Goal: Task Accomplishment & Management: Use online tool/utility

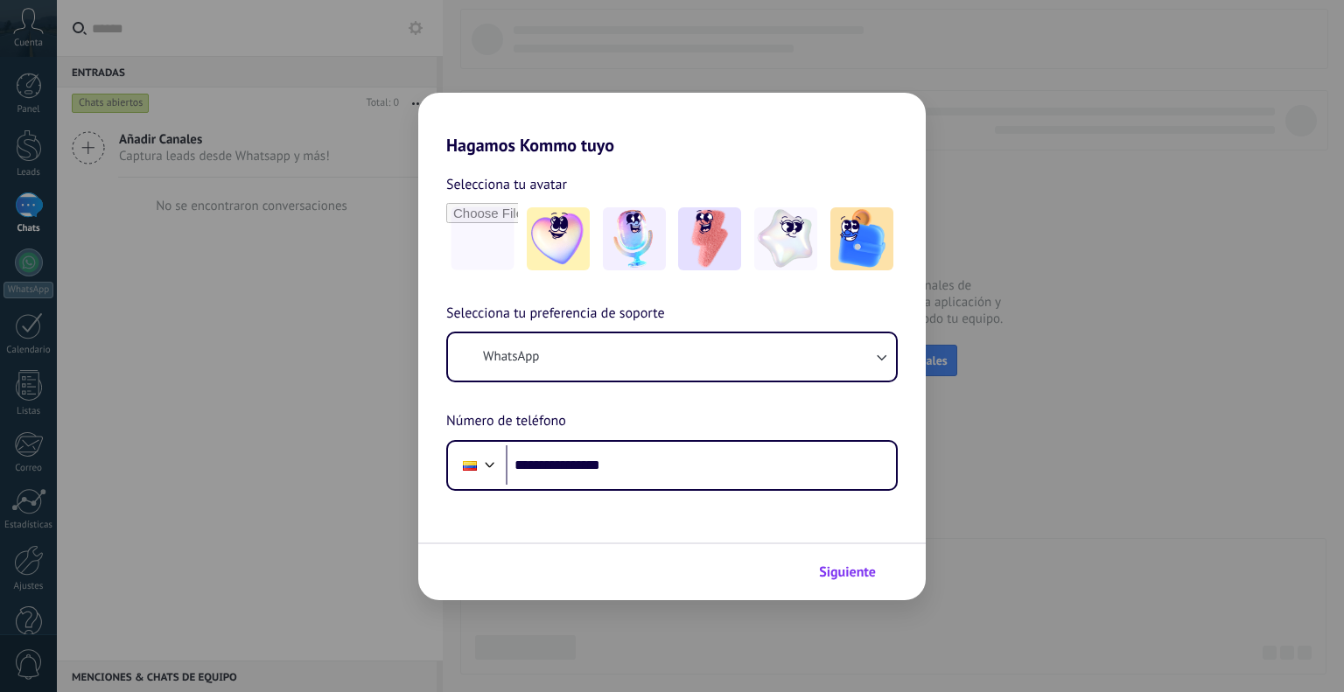
type input "**********"
click at [847, 570] on span "Siguiente" at bounding box center [847, 572] width 57 height 12
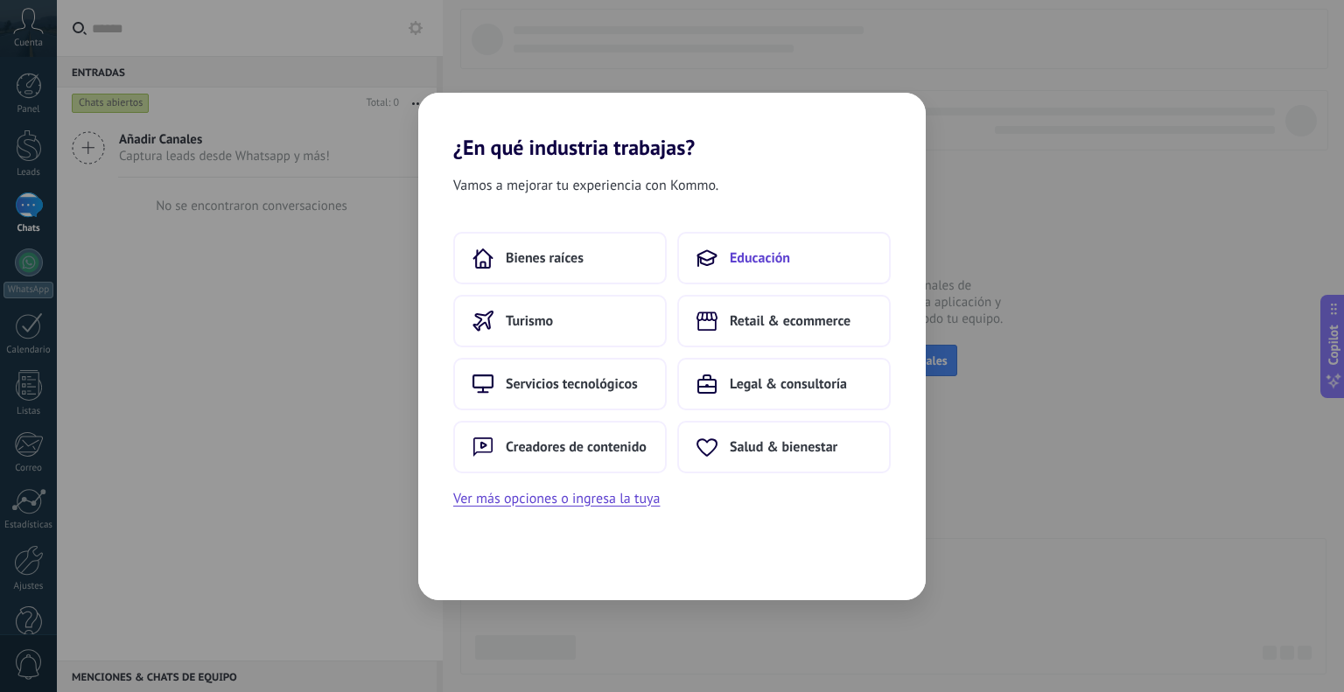
click at [762, 264] on span "Educación" at bounding box center [760, 258] width 60 height 18
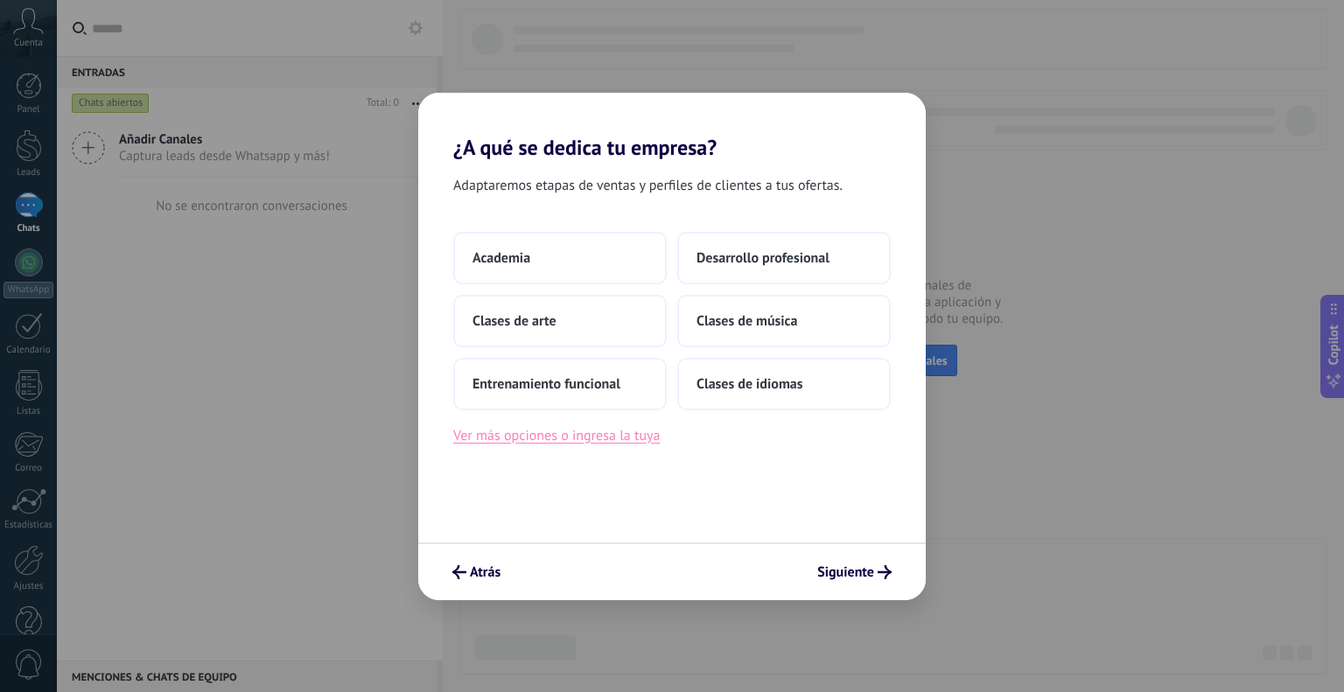
click at [518, 430] on button "Ver más opciones o ingresa la tuya" at bounding box center [556, 435] width 207 height 23
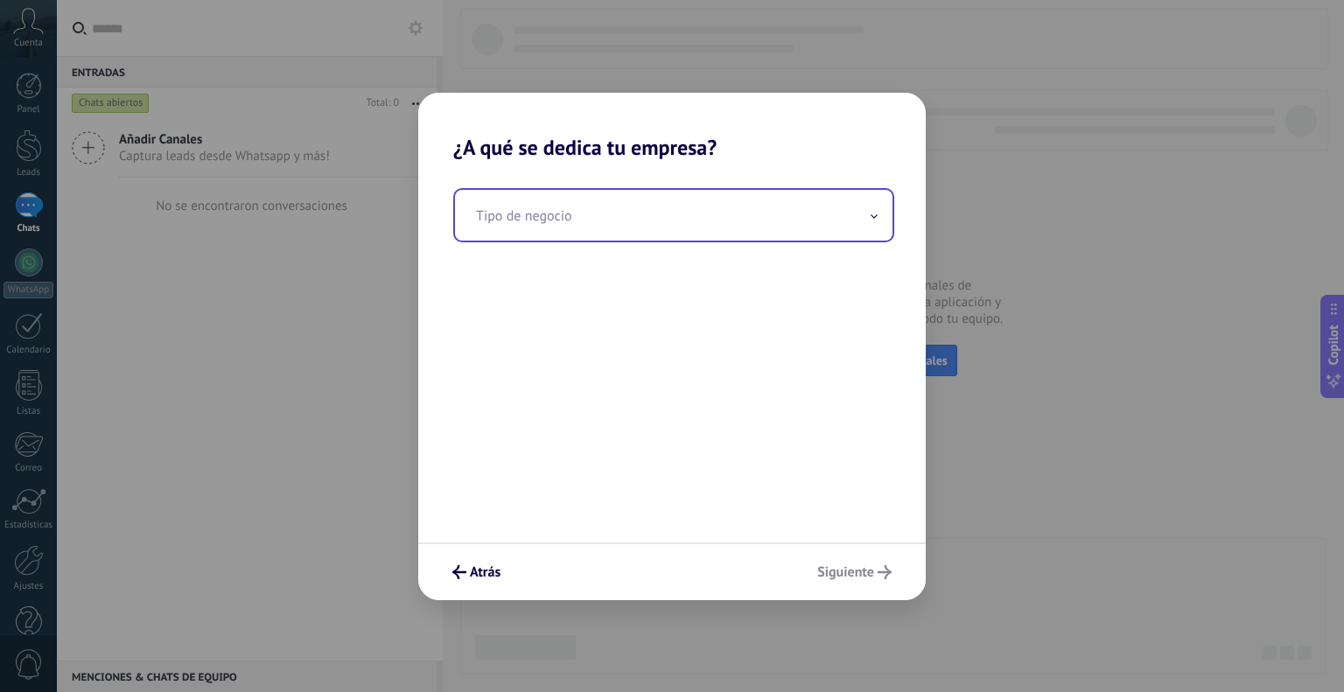
click at [587, 221] on input "text" at bounding box center [674, 215] width 438 height 51
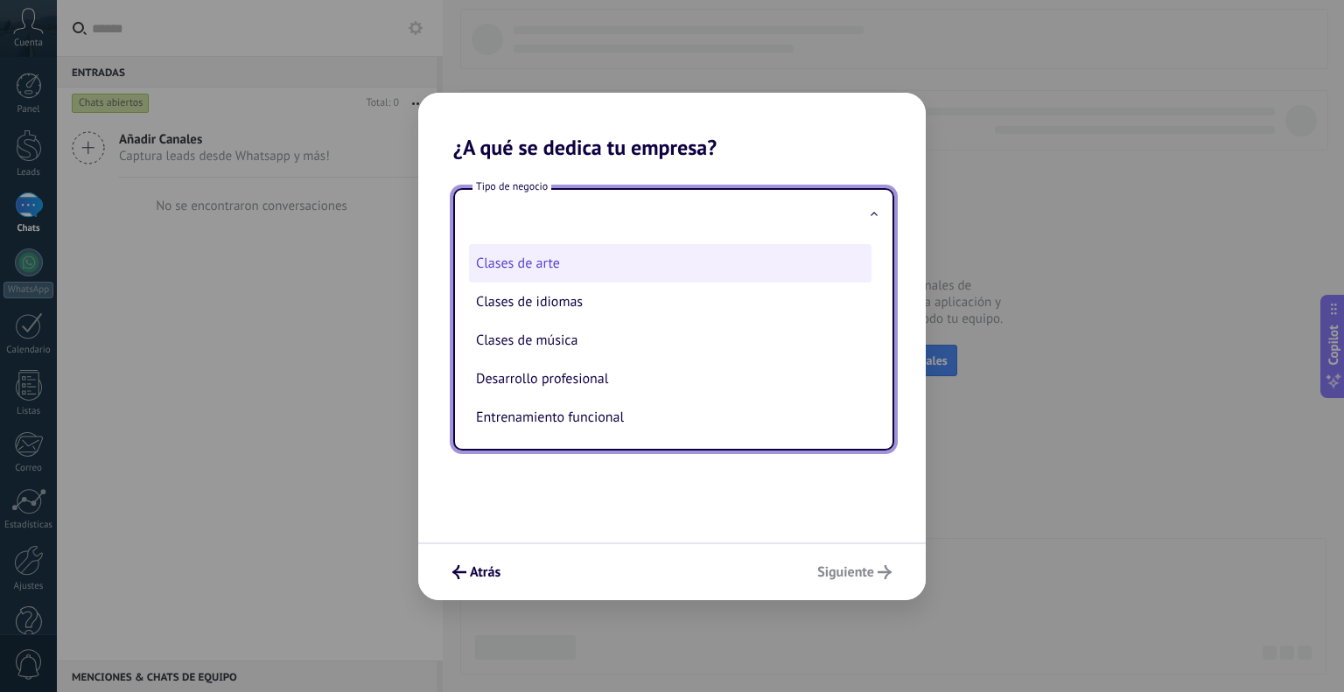
scroll to position [44, 0]
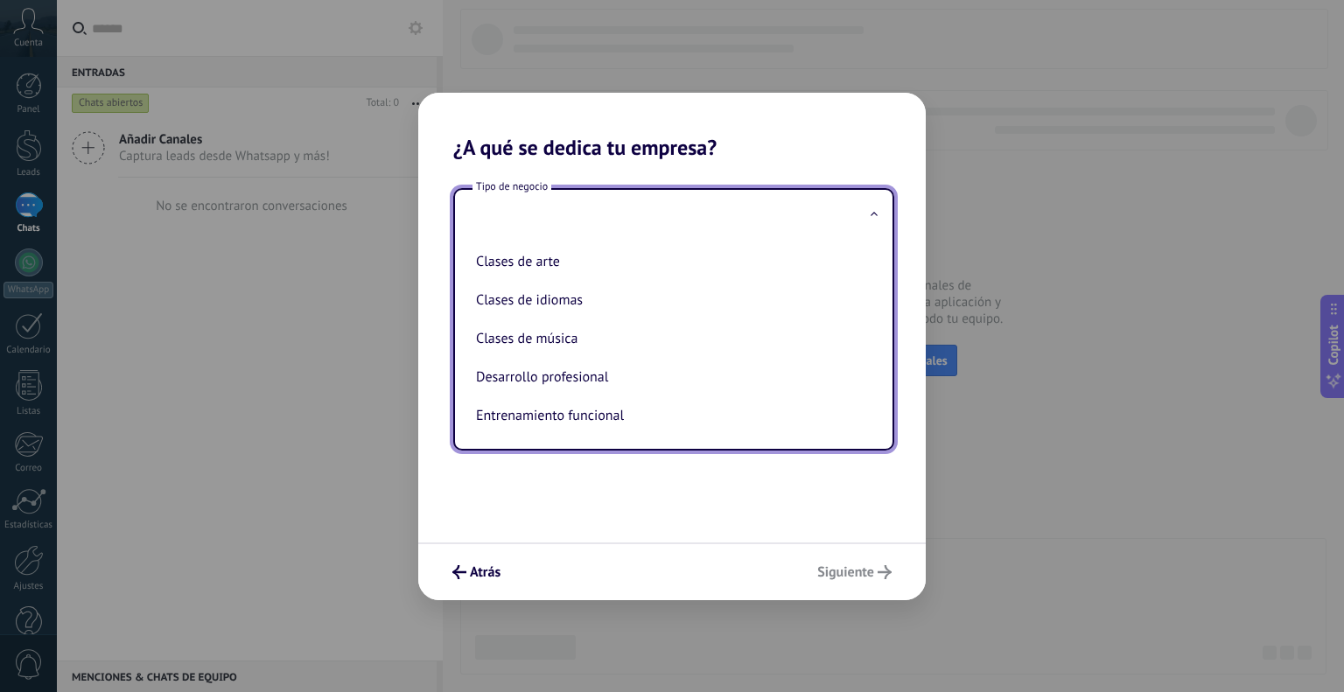
click at [541, 498] on div "Tipo de negocio Academia Clases de arte Clases de idiomas Clases de música Desa…" at bounding box center [672, 351] width 508 height 382
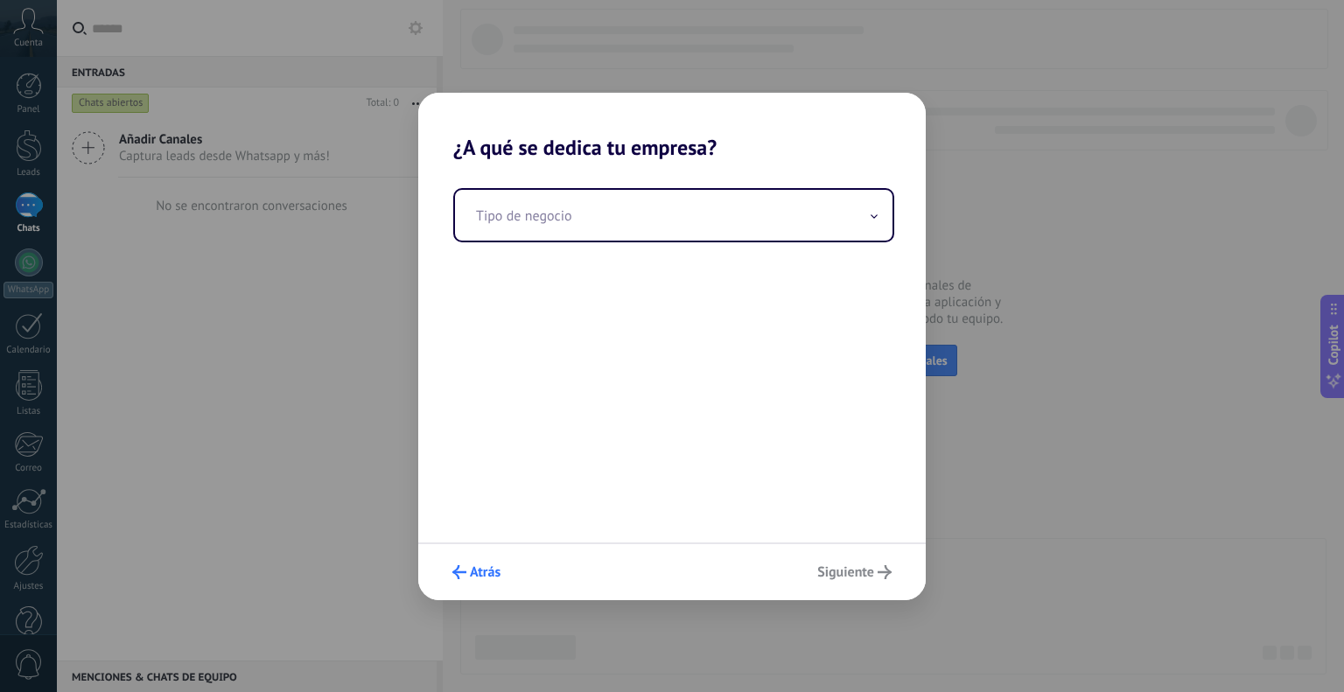
click at [474, 582] on button "Atrás" at bounding box center [477, 572] width 64 height 30
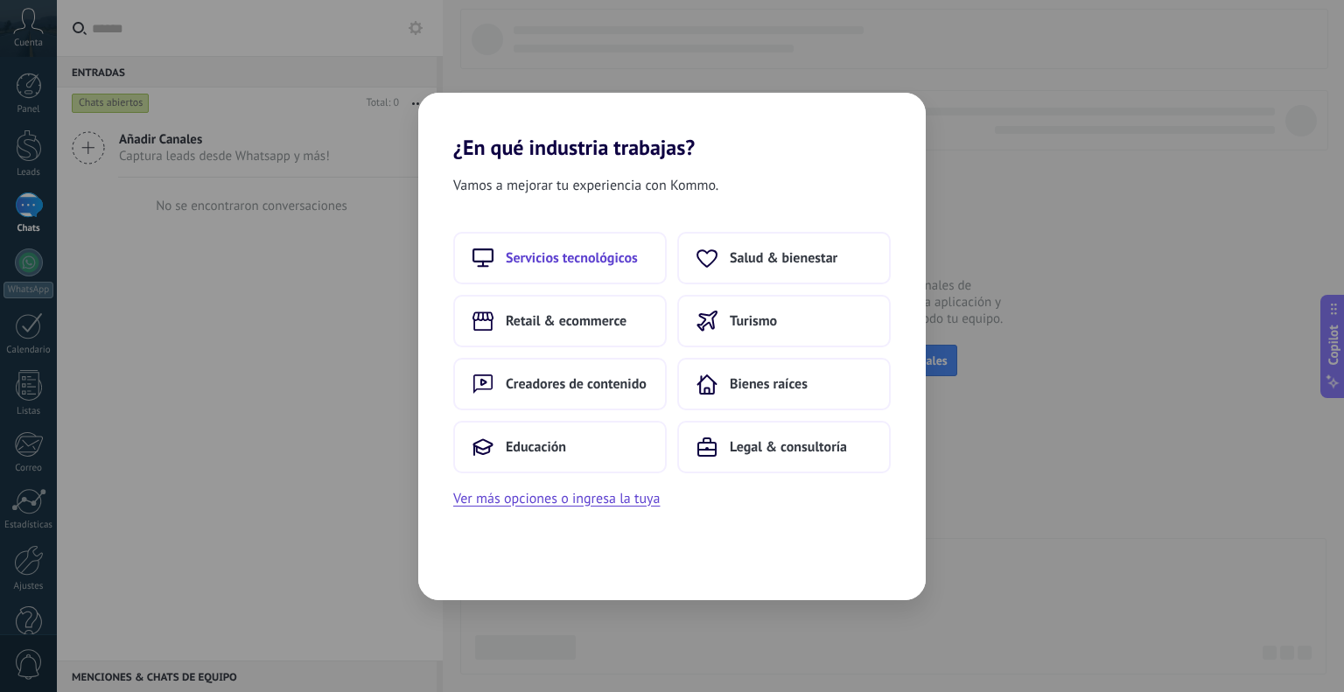
click at [569, 255] on span "Servicios tecnológicos" at bounding box center [572, 258] width 132 height 18
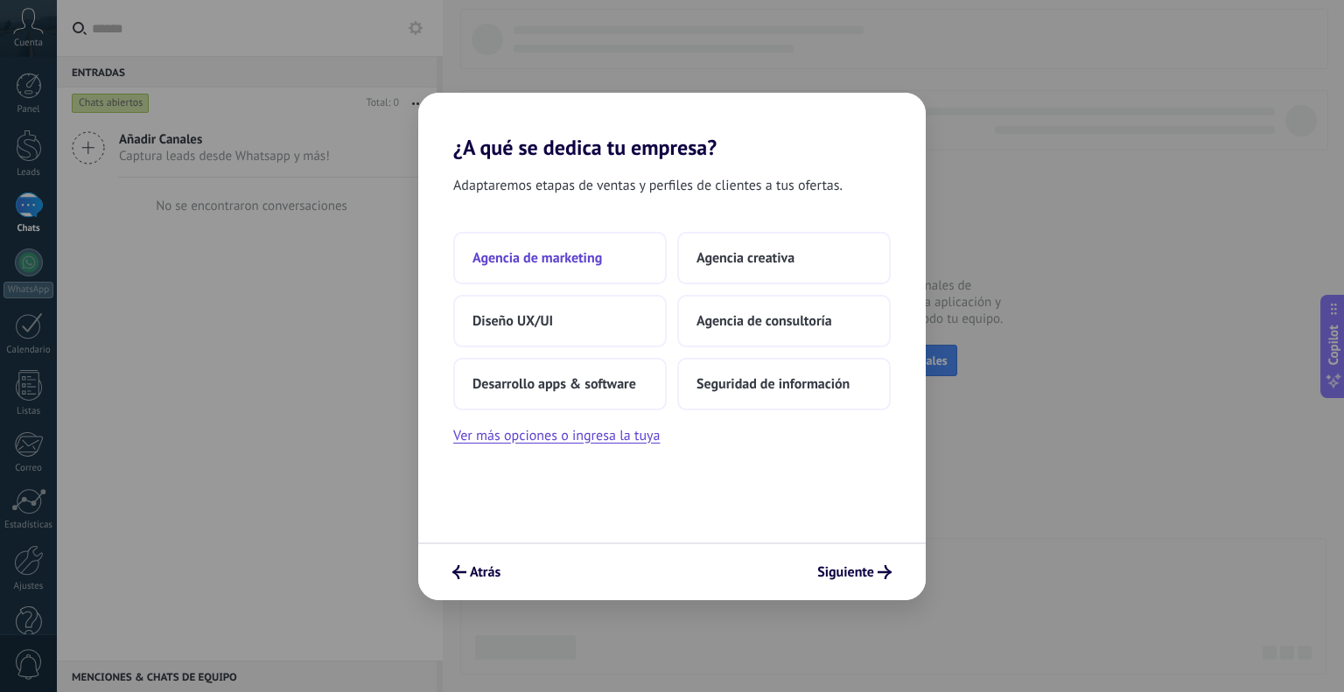
click at [571, 255] on span "Agencia de marketing" at bounding box center [538, 258] width 130 height 18
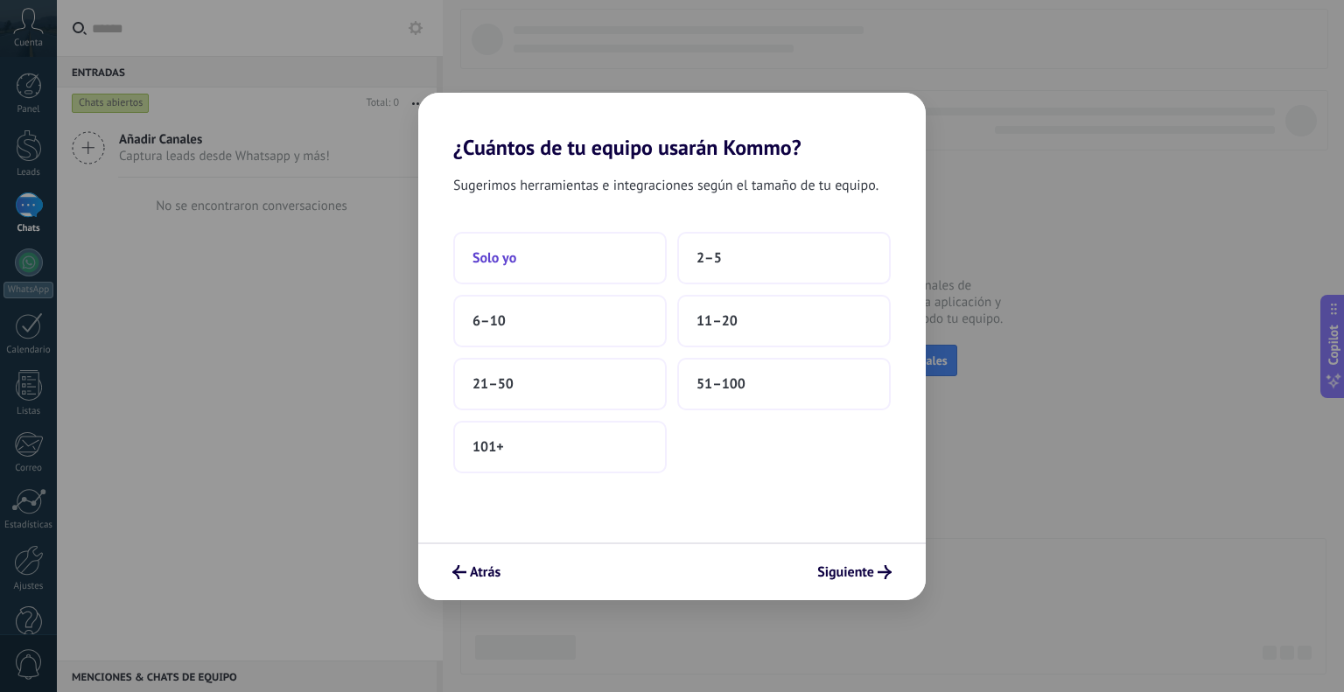
click at [574, 257] on button "Solo yo" at bounding box center [560, 258] width 214 height 53
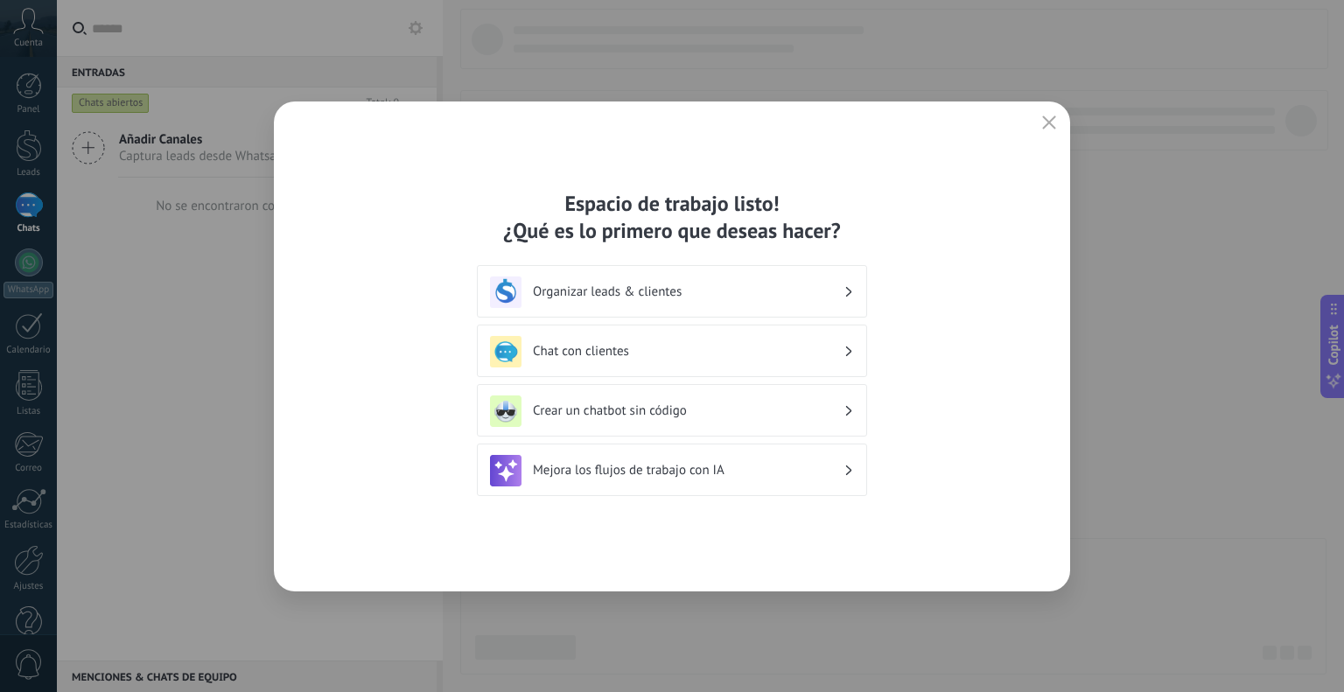
click at [646, 298] on h3 "Organizar leads & clientes" at bounding box center [688, 292] width 311 height 17
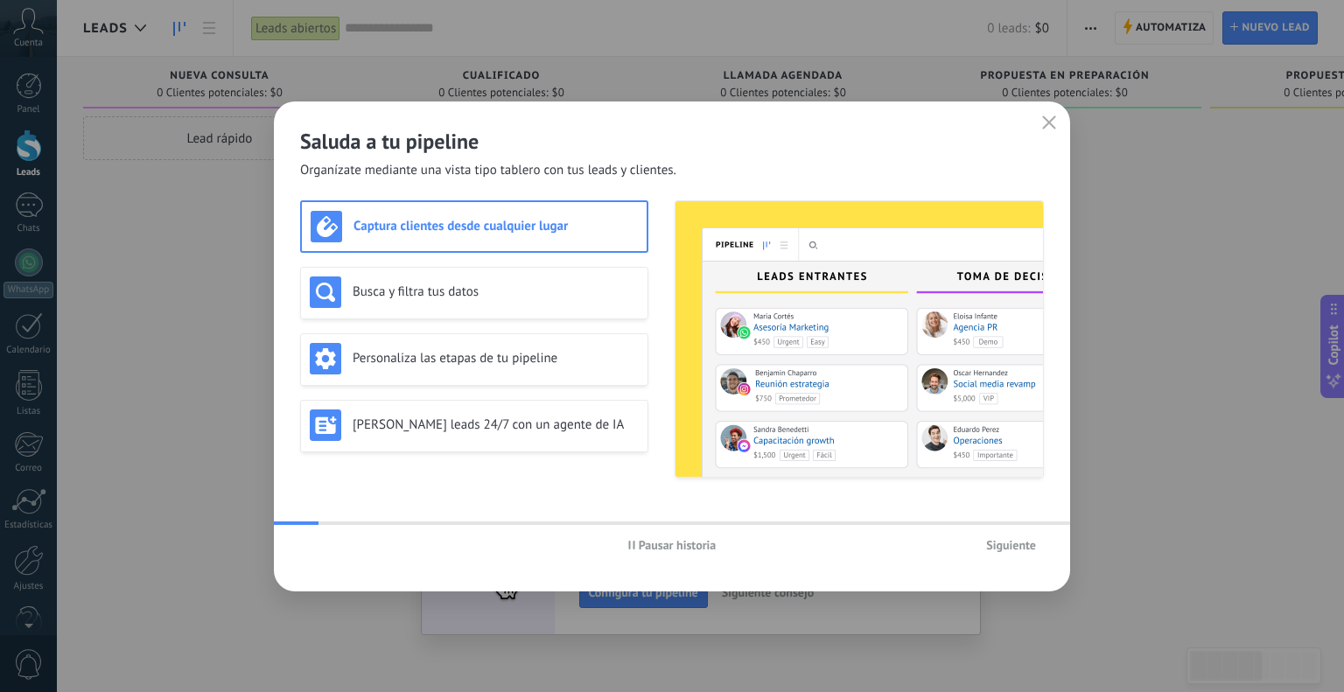
click at [607, 110] on div "Saluda a tu pipeline Organízate mediante una vista tipo tablero con tus leads y…" at bounding box center [672, 141] width 796 height 78
drag, startPoint x: 1054, startPoint y: 126, endPoint x: 969, endPoint y: 111, distance: 86.2
click at [1052, 125] on use "button" at bounding box center [1049, 122] width 13 height 13
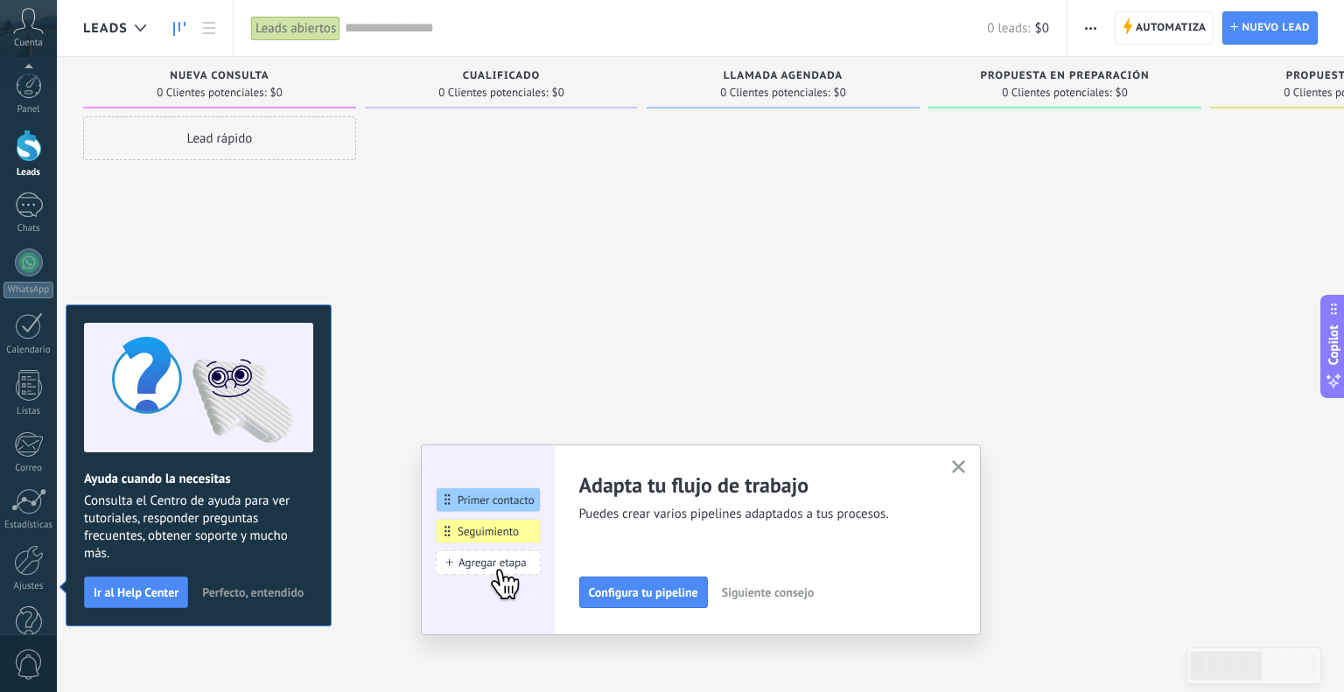
scroll to position [35, 0]
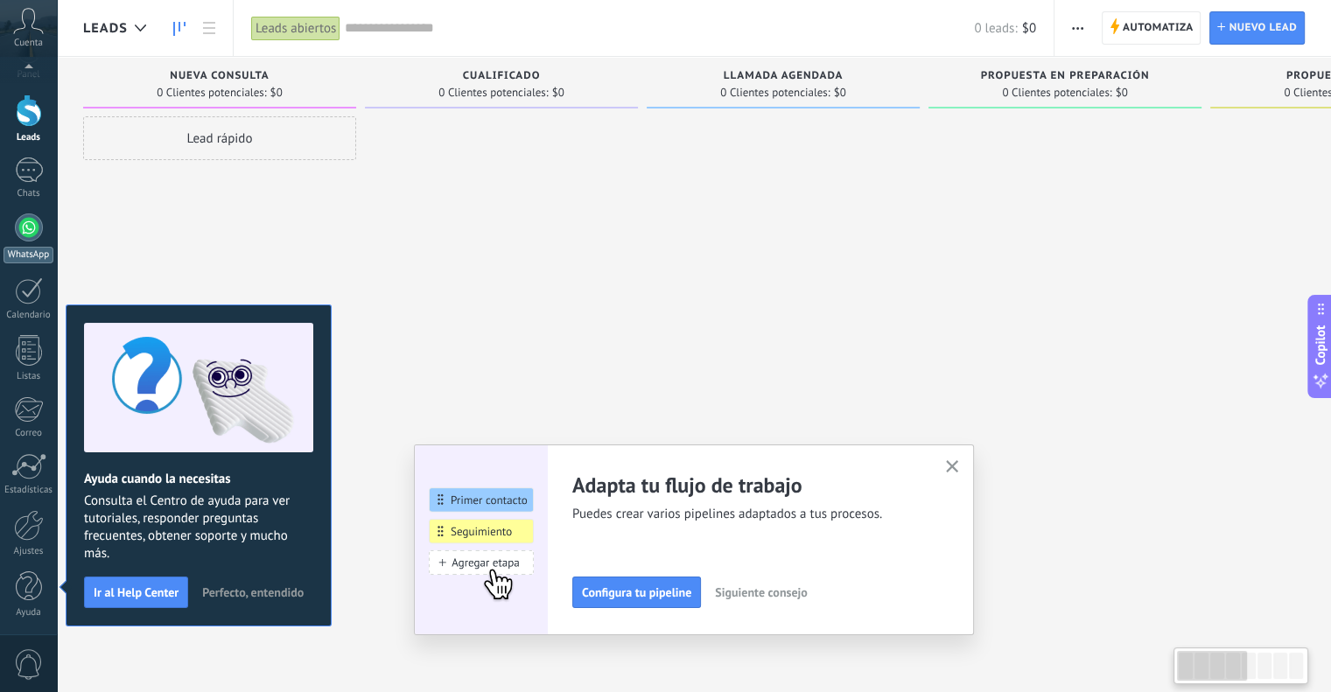
click at [23, 237] on div at bounding box center [29, 228] width 28 height 28
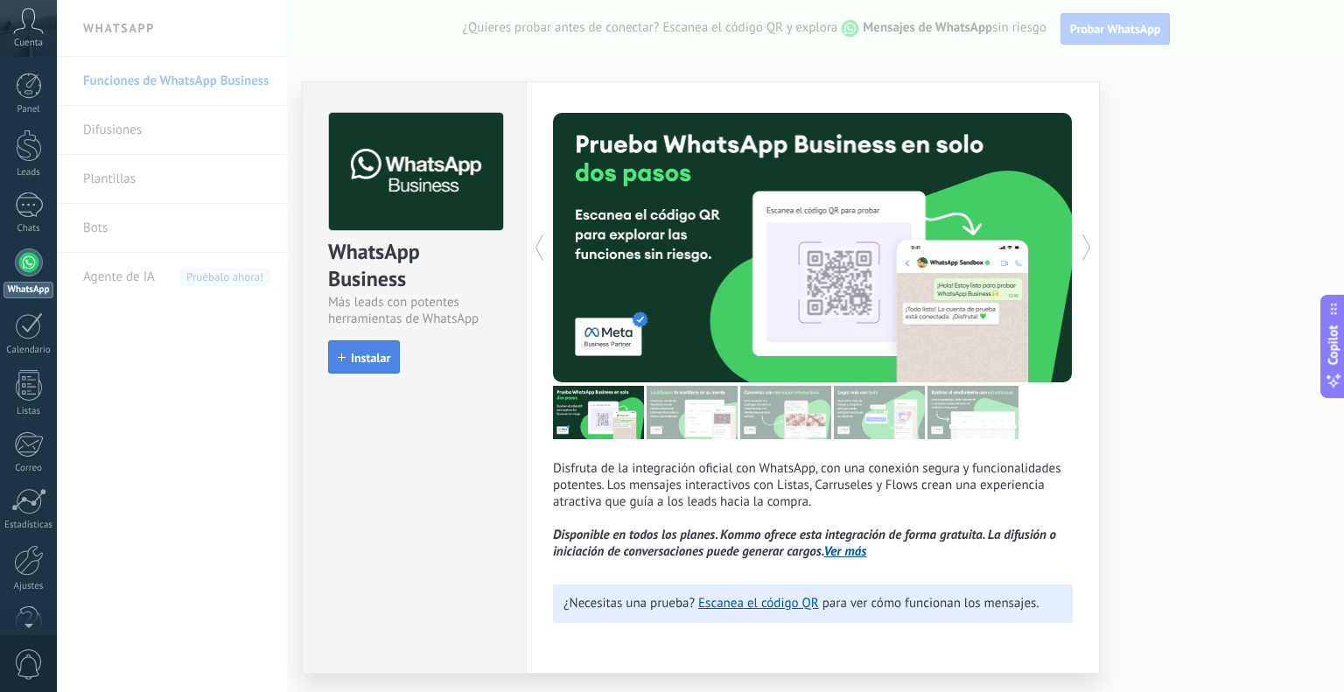
click at [389, 364] on button "Instalar" at bounding box center [364, 356] width 72 height 33
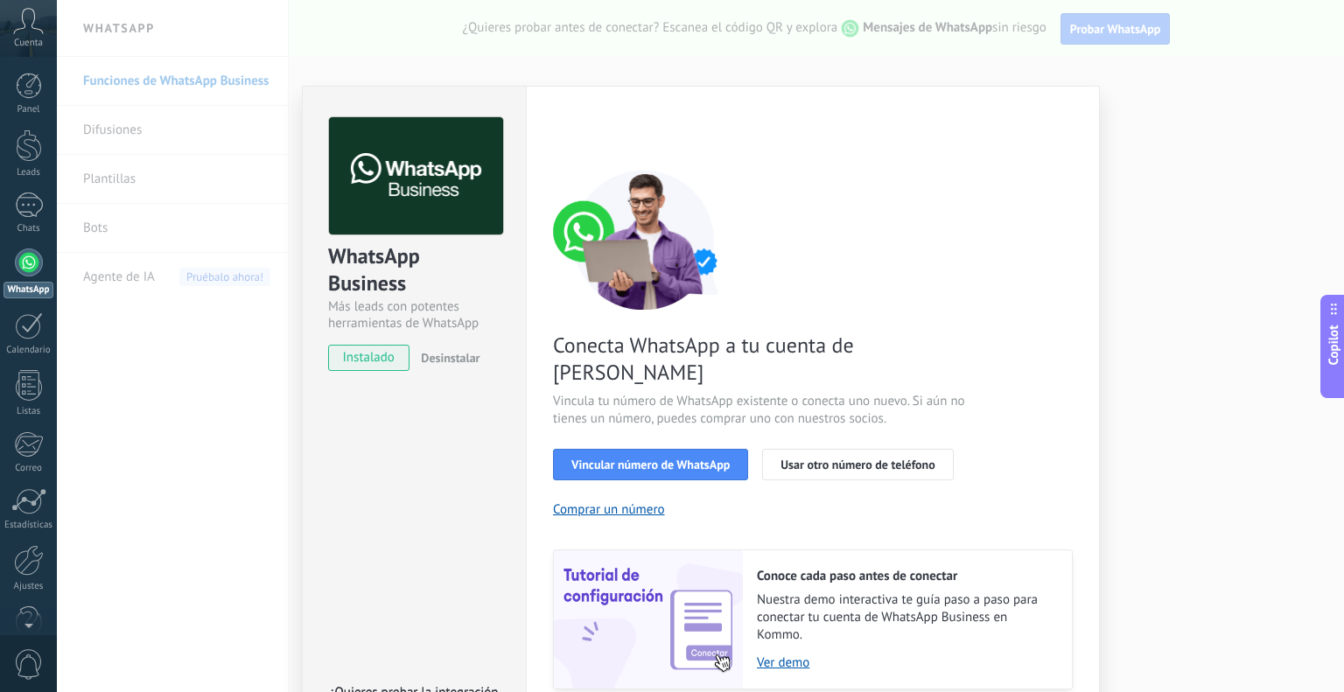
scroll to position [48, 0]
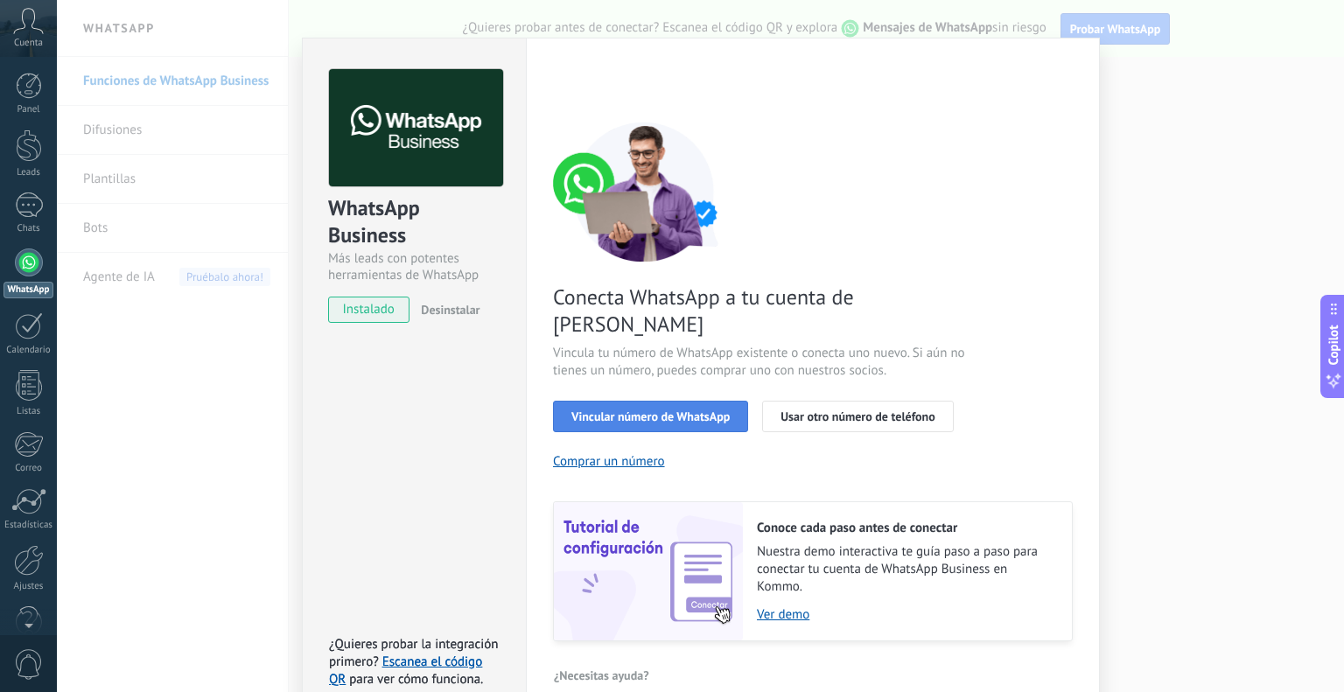
click at [642, 410] on span "Vincular número de WhatsApp" at bounding box center [650, 416] width 158 height 12
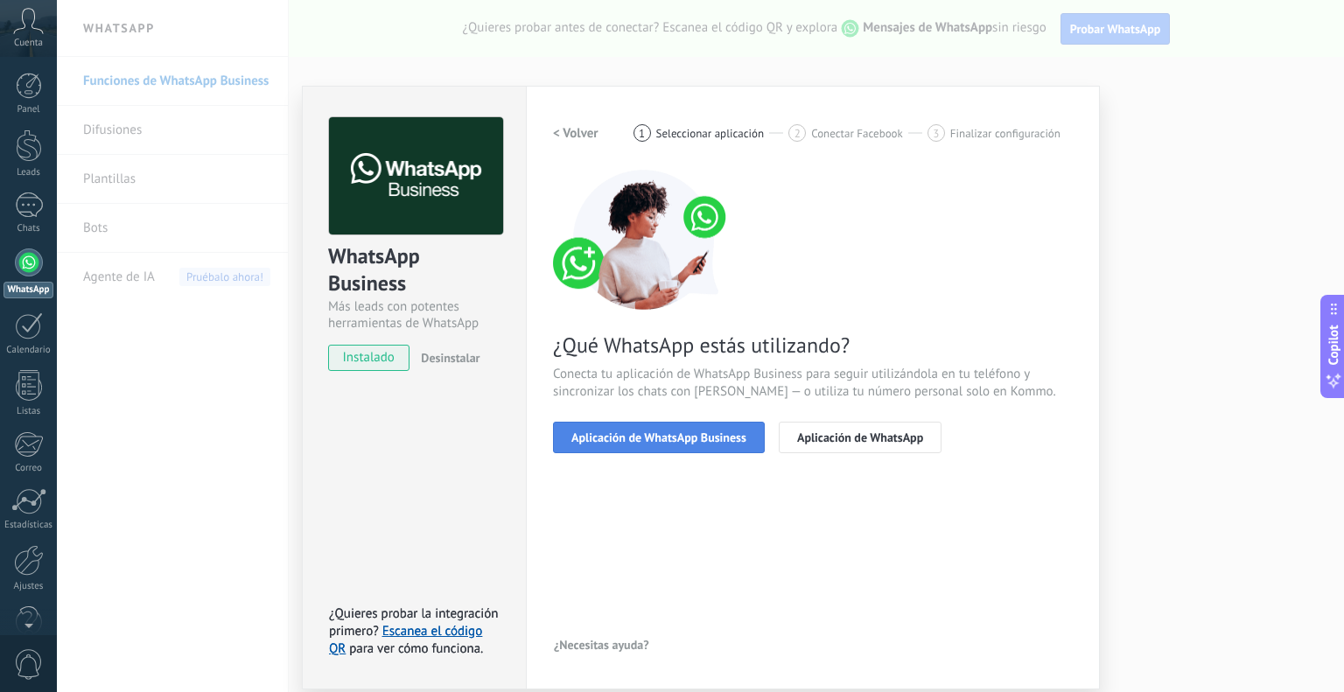
click at [667, 438] on span "Aplicación de WhatsApp Business" at bounding box center [658, 437] width 175 height 12
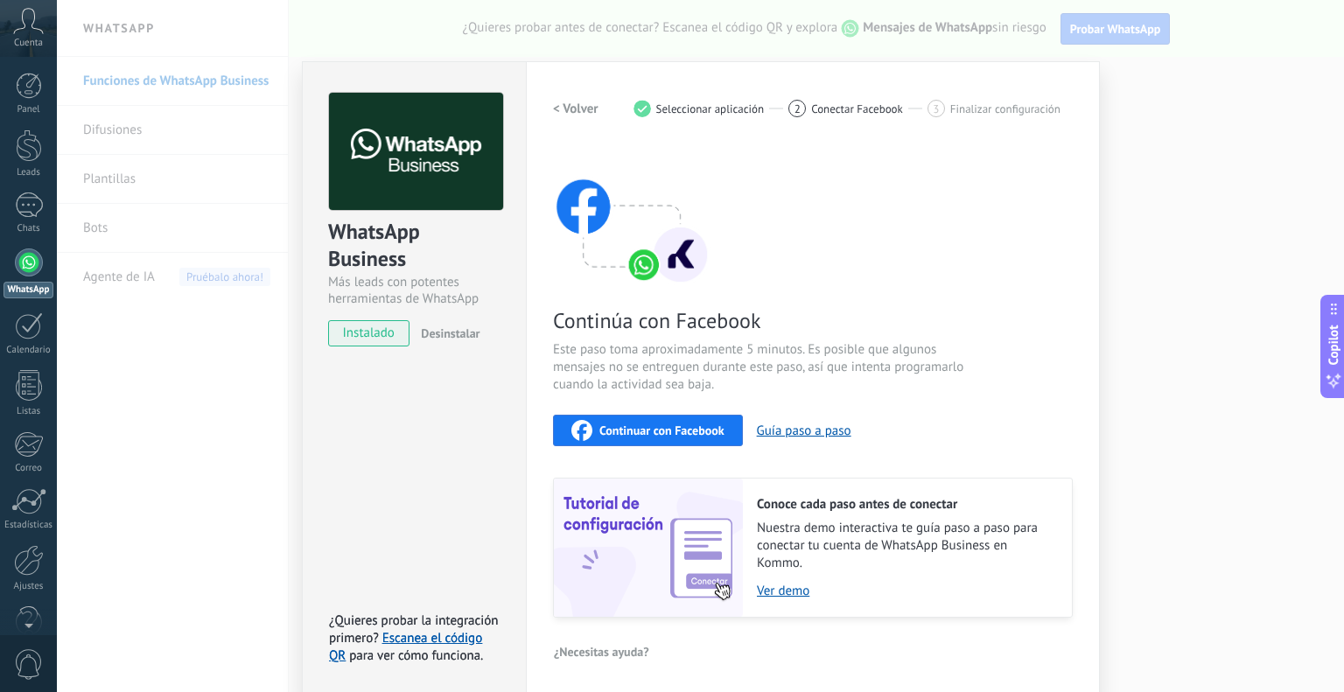
scroll to position [28, 0]
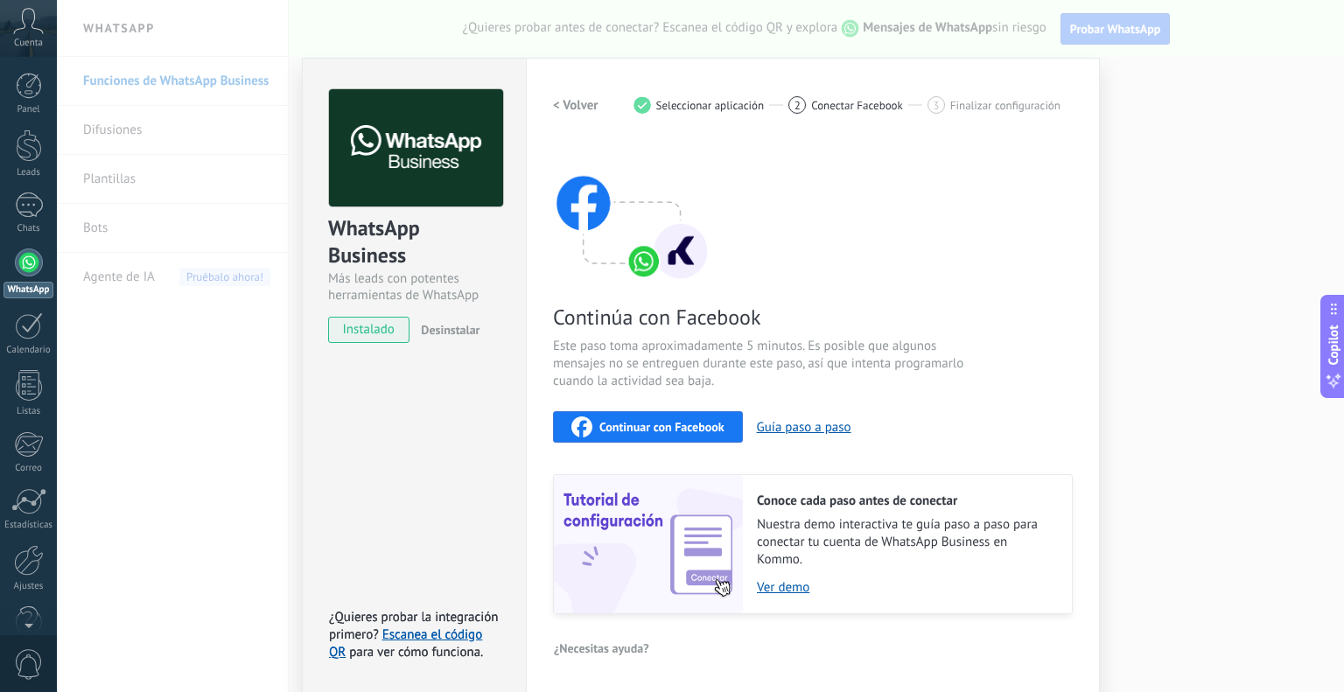
click at [676, 425] on span "Continuar con Facebook" at bounding box center [661, 427] width 125 height 12
click at [1120, 150] on div "WhatsApp Business Más leads con potentes herramientas de WhatsApp instalado Des…" at bounding box center [700, 346] width 1287 height 692
